Goal: Task Accomplishment & Management: Complete application form

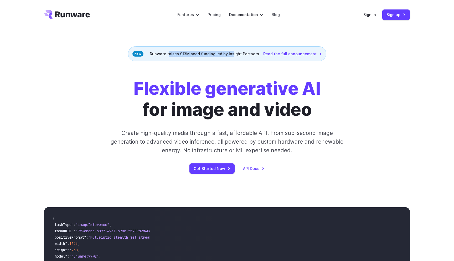
drag, startPoint x: 170, startPoint y: 54, endPoint x: 233, endPoint y: 55, distance: 63.1
click at [233, 55] on div "Runware raises $13M seed funding led by Insight Partners Read the full announce…" at bounding box center [227, 53] width 198 height 15
click at [393, 15] on link "Sign up" at bounding box center [396, 14] width 28 height 10
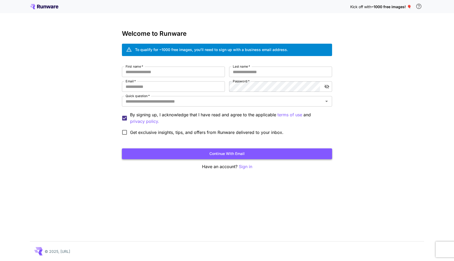
click at [240, 152] on button "Continue with email" at bounding box center [227, 153] width 210 height 11
click at [150, 72] on input "First name   *" at bounding box center [173, 72] width 103 height 11
type input "*******"
click at [237, 75] on input "Last name   *" at bounding box center [280, 72] width 103 height 11
type input "*******"
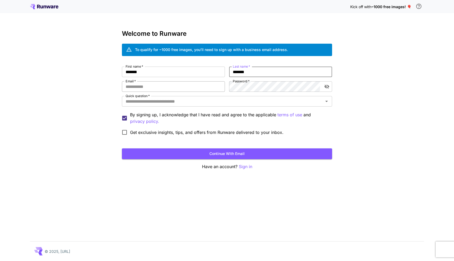
click at [182, 85] on input "Email   *" at bounding box center [173, 86] width 103 height 11
click at [79, 71] on div "Kick off with ~1000 free images! 🎈 Welcome to Runware To qualify for ~1000 free…" at bounding box center [227, 130] width 454 height 261
click at [141, 85] on input "Email   *" at bounding box center [173, 86] width 103 height 11
click at [402, 41] on div "Kick off with ~1000 free images! 🎈 Welcome to Runware To qualify for ~1000 free…" at bounding box center [227, 130] width 454 height 261
click at [153, 84] on input "Email   *" at bounding box center [173, 86] width 103 height 11
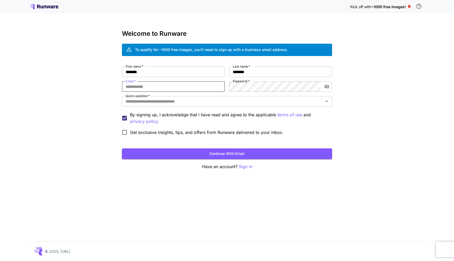
paste input "**********"
type input "**********"
click at [328, 86] on icon "toggle password visibility" at bounding box center [327, 87] width 5 height 4
drag, startPoint x: 126, startPoint y: 86, endPoint x: 191, endPoint y: 86, distance: 64.4
click at [191, 86] on input "**********" at bounding box center [173, 86] width 103 height 11
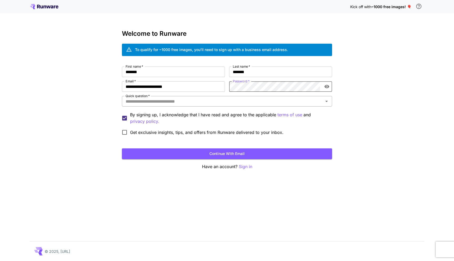
click at [221, 101] on input "Quick question   *" at bounding box center [223, 101] width 198 height 7
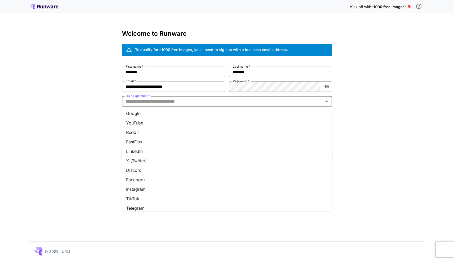
click at [156, 115] on li "Google" at bounding box center [227, 113] width 210 height 9
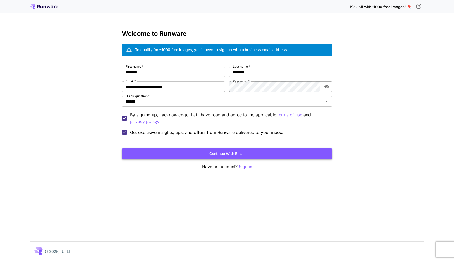
click at [201, 154] on button "Continue with email" at bounding box center [227, 153] width 210 height 11
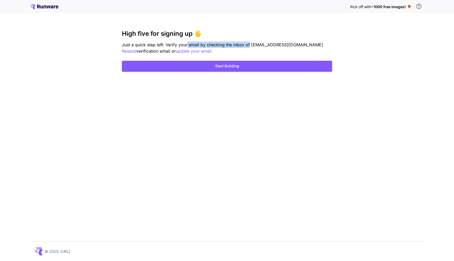
drag, startPoint x: 187, startPoint y: 45, endPoint x: 249, endPoint y: 48, distance: 62.6
click at [249, 48] on p "Just a quick step left: Verify your email by checking the inbox of magicretakes…" at bounding box center [227, 48] width 210 height 13
copy span "magicretakes@codeway.co"
drag, startPoint x: 251, startPoint y: 44, endPoint x: 305, endPoint y: 46, distance: 53.6
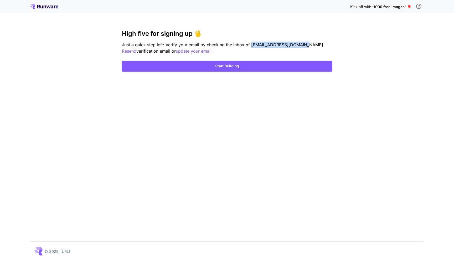
click at [305, 46] on span "Just a quick step left: Verify your email by checking the inbox of magicretakes…" at bounding box center [222, 44] width 201 height 5
